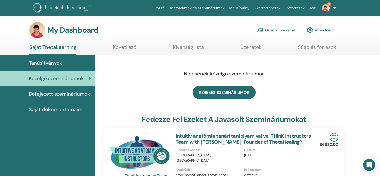
click at [278, 30] on link "Oktatói műszerfal" at bounding box center [276, 30] width 38 height 11
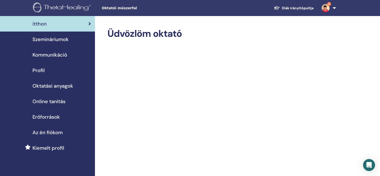
click at [61, 40] on span "Szemináriumok" at bounding box center [51, 40] width 36 height 8
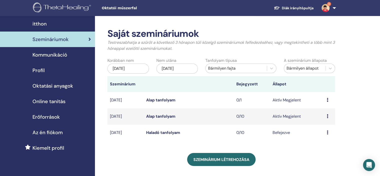
click at [328, 117] on icon at bounding box center [328, 116] width 2 height 4
click at [326, 122] on link "Előnézet" at bounding box center [323, 120] width 16 height 5
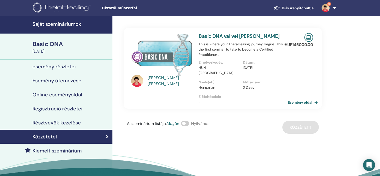
click at [316, 99] on link "Esemény oldal" at bounding box center [304, 103] width 32 height 8
click at [328, 7] on img at bounding box center [326, 8] width 8 height 8
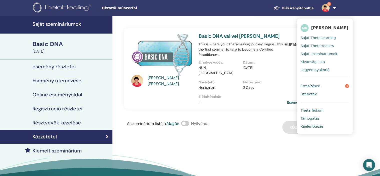
click at [328, 86] on link "Értesítések 9" at bounding box center [325, 86] width 49 height 8
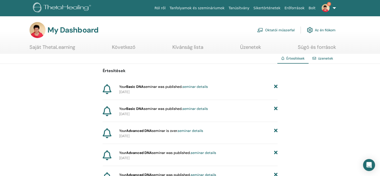
click at [157, 88] on span "Your Basic DNA seminar was published. seminar details" at bounding box center [163, 86] width 89 height 5
click at [124, 88] on span "Your Basic DNA seminar was published. seminar details" at bounding box center [163, 86] width 89 height 5
click at [282, 31] on link "Oktatói műszerfal" at bounding box center [276, 30] width 38 height 11
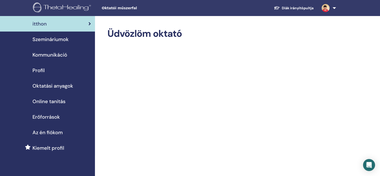
click at [59, 39] on span "Szemináriumok" at bounding box center [51, 40] width 36 height 8
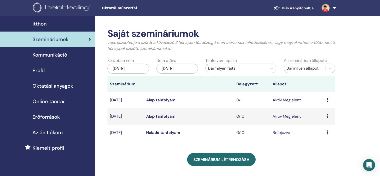
click at [328, 101] on icon at bounding box center [328, 100] width 2 height 4
click at [330, 120] on link "Résztvevők" at bounding box center [325, 119] width 21 height 5
click at [329, 117] on div "Előnézet Szerkesztés Résztvevők Megszünteti" at bounding box center [330, 116] width 6 height 6
click at [329, 135] on link "Résztvevők" at bounding box center [326, 136] width 21 height 5
click at [66, 88] on span "Oktatási anyagok" at bounding box center [53, 86] width 41 height 8
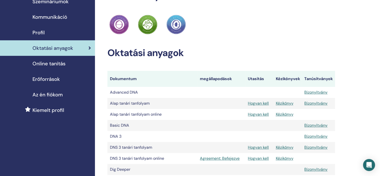
scroll to position [50, 0]
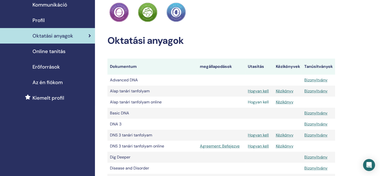
click at [259, 103] on link "Hogyan kell" at bounding box center [258, 101] width 21 height 5
